Goal: Information Seeking & Learning: Learn about a topic

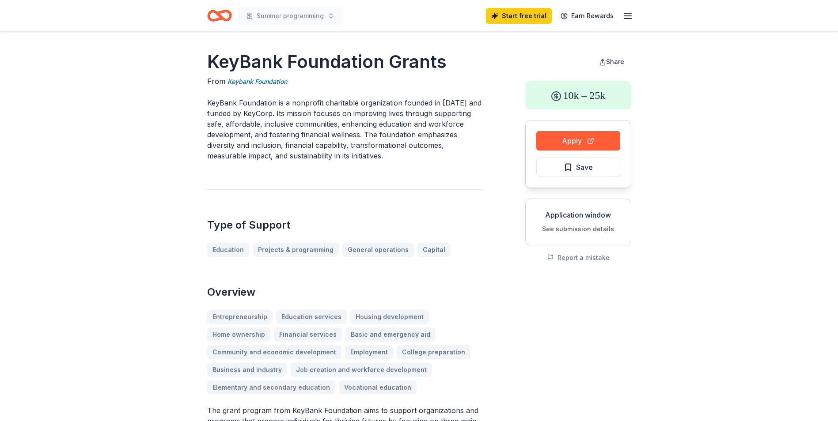
drag, startPoint x: 840, startPoint y: 81, endPoint x: 651, endPoint y: 295, distance: 286.0
drag, startPoint x: 204, startPoint y: 57, endPoint x: 438, endPoint y: 122, distance: 243.1
drag, startPoint x: 204, startPoint y: 105, endPoint x: 422, endPoint y: 157, distance: 224.2
